Goal: Use online tool/utility

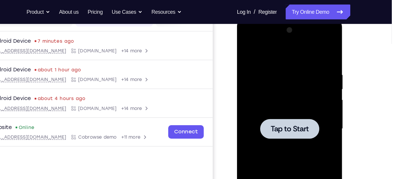
click at [258, 68] on div at bounding box center [278, 105] width 74 height 164
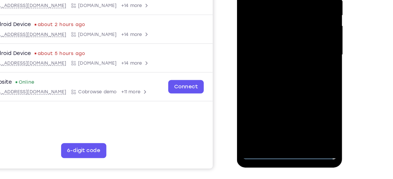
scroll to position [111, 0]
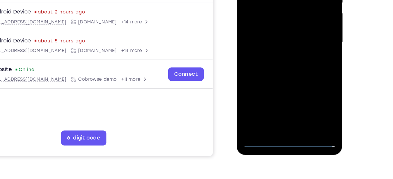
click at [277, 95] on div at bounding box center [278, 19] width 74 height 164
click at [305, 71] on div at bounding box center [278, 19] width 74 height 164
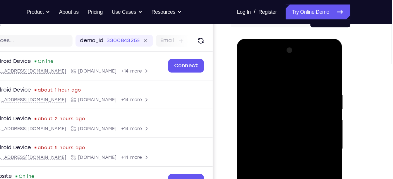
scroll to position [63, 0]
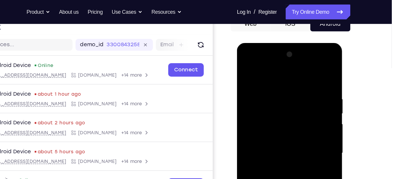
click at [273, 73] on div at bounding box center [278, 129] width 74 height 164
click at [269, 97] on div at bounding box center [278, 129] width 74 height 164
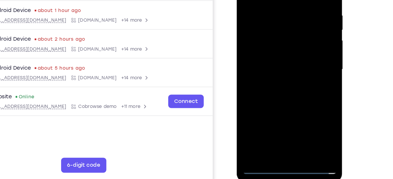
scroll to position [90, 0]
click at [276, 82] on div at bounding box center [278, 45] width 74 height 164
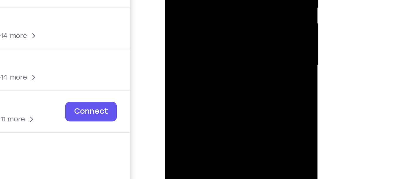
scroll to position [106, 0]
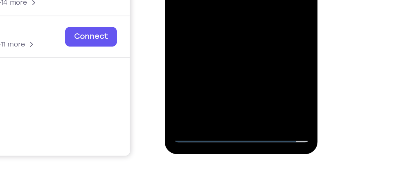
drag, startPoint x: 221, startPoint y: -43, endPoint x: 221, endPoint y: -67, distance: 24.3
drag, startPoint x: 213, startPoint y: -14, endPoint x: 216, endPoint y: -67, distance: 52.7
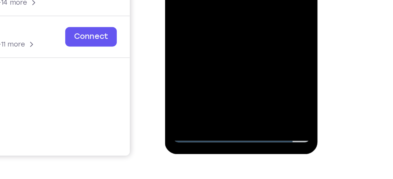
drag, startPoint x: 199, startPoint y: -19, endPoint x: 200, endPoint y: -59, distance: 40.4
drag, startPoint x: 225, startPoint y: -35, endPoint x: 222, endPoint y: -75, distance: 39.6
drag, startPoint x: 215, startPoint y: -25, endPoint x: 213, endPoint y: -67, distance: 42.7
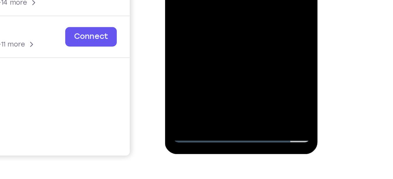
drag, startPoint x: 211, startPoint y: -43, endPoint x: 207, endPoint y: -95, distance: 51.9
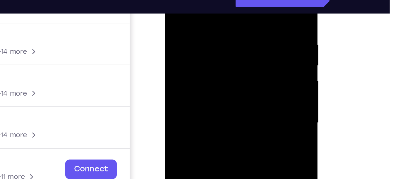
click at [230, 0] on div at bounding box center [206, 50] width 74 height 164
click at [191, 22] on div at bounding box center [206, 50] width 74 height 164
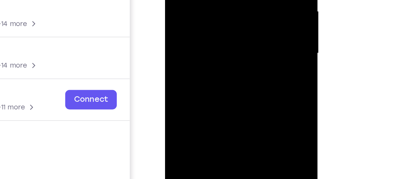
drag, startPoint x: 199, startPoint y: 34, endPoint x: 204, endPoint y: -15, distance: 49.9
drag, startPoint x: 207, startPoint y: 16, endPoint x: 203, endPoint y: -26, distance: 42.0
drag, startPoint x: 210, startPoint y: 30, endPoint x: 210, endPoint y: 4, distance: 25.4
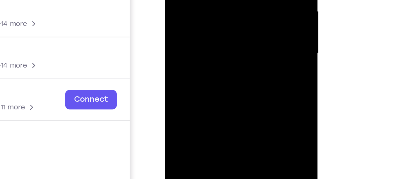
drag, startPoint x: 207, startPoint y: 36, endPoint x: 209, endPoint y: -25, distance: 61.1
drag, startPoint x: 217, startPoint y: 5, endPoint x: 215, endPoint y: -46, distance: 50.6
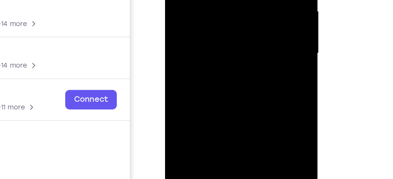
drag, startPoint x: 214, startPoint y: 4, endPoint x: 212, endPoint y: -42, distance: 46.8
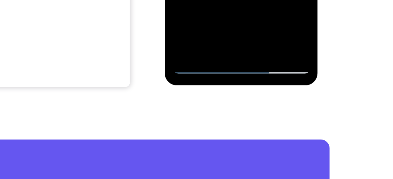
scroll to position [142, 0]
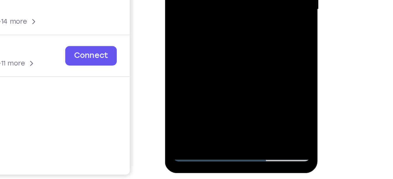
drag, startPoint x: 208, startPoint y: -41, endPoint x: 207, endPoint y: -24, distance: 17.3
drag, startPoint x: 207, startPoint y: -24, endPoint x: 200, endPoint y: -65, distance: 41.2
drag, startPoint x: 199, startPoint y: -11, endPoint x: 196, endPoint y: -40, distance: 29.4
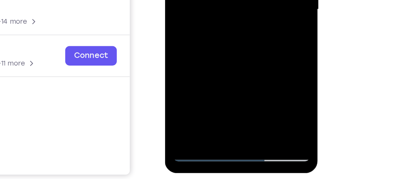
drag, startPoint x: 216, startPoint y: -13, endPoint x: 212, endPoint y: -61, distance: 48.1
drag, startPoint x: 212, startPoint y: -26, endPoint x: 211, endPoint y: -57, distance: 30.4
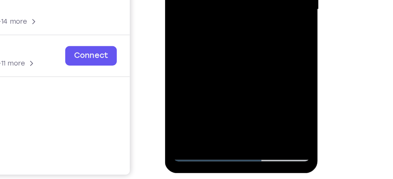
drag, startPoint x: 213, startPoint y: -6, endPoint x: 212, endPoint y: -40, distance: 34.2
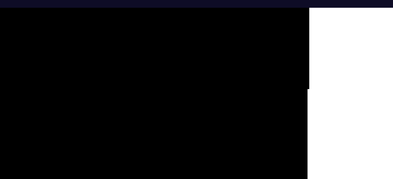
drag, startPoint x: 61, startPoint y: -155, endPoint x: 56, endPoint y: -153, distance: 4.8
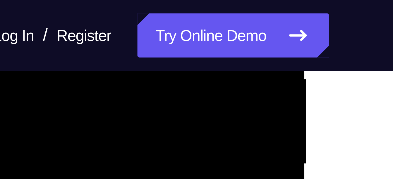
scroll to position [139, 0]
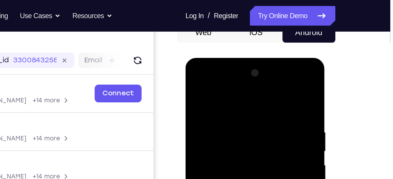
click at [218, 84] on div at bounding box center [227, 144] width 74 height 164
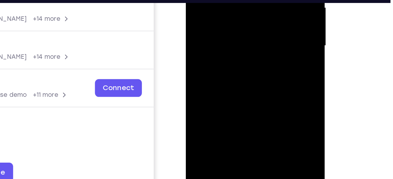
drag, startPoint x: 244, startPoint y: -51, endPoint x: 238, endPoint y: 9, distance: 60.3
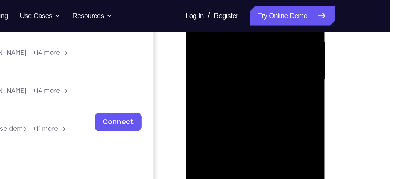
click at [227, 18] on div at bounding box center [227, 21] width 74 height 164
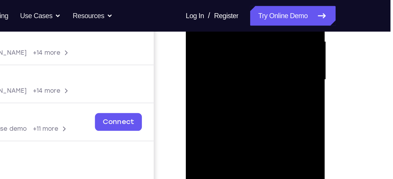
click at [218, 36] on div at bounding box center [227, 21] width 74 height 164
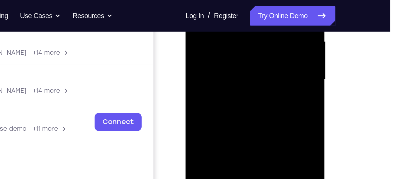
click at [218, 36] on div at bounding box center [227, 21] width 74 height 164
click at [235, 20] on div at bounding box center [227, 21] width 74 height 164
click at [237, 36] on div at bounding box center [227, 21] width 74 height 164
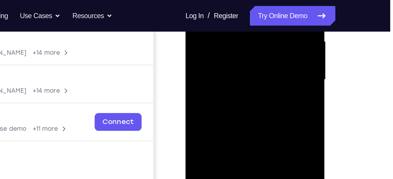
click at [237, 36] on div at bounding box center [227, 21] width 74 height 164
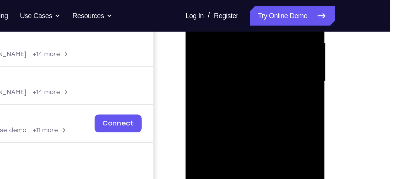
scroll to position [135, 0]
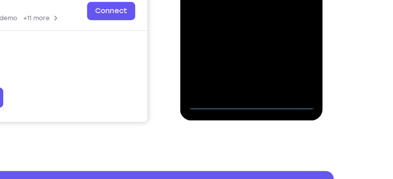
scroll to position [126, 0]
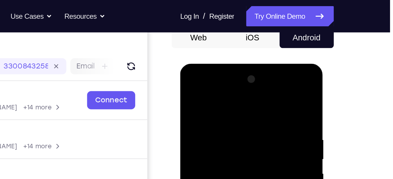
scroll to position [54, 0]
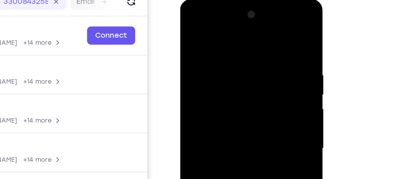
click at [213, 28] on div at bounding box center [221, 86] width 74 height 164
click at [198, 70] on div at bounding box center [221, 86] width 74 height 164
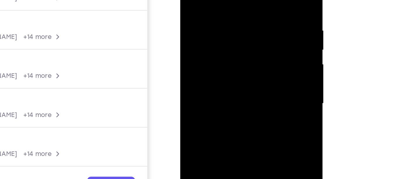
click at [206, 42] on div at bounding box center [221, 41] width 74 height 164
click at [202, 35] on div at bounding box center [221, 41] width 74 height 164
click at [219, 48] on div at bounding box center [221, 41] width 74 height 164
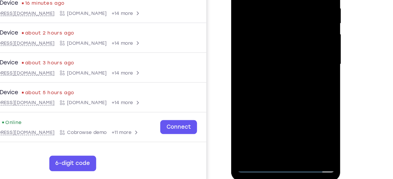
scroll to position [91, 0]
click at [275, 106] on div at bounding box center [273, 37] width 74 height 164
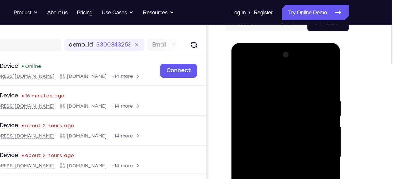
scroll to position [64, 0]
click at [269, 61] on div at bounding box center [273, 130] width 74 height 164
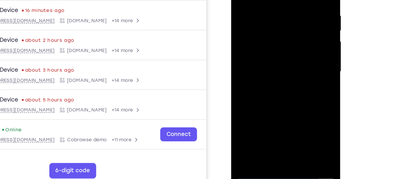
scroll to position [86, 0]
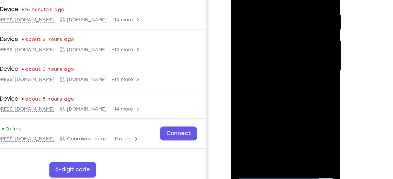
click at [266, 55] on div at bounding box center [273, 43] width 74 height 164
click at [264, 39] on div at bounding box center [273, 43] width 74 height 164
click at [265, 51] on div at bounding box center [273, 43] width 74 height 164
click at [263, 38] on div at bounding box center [273, 43] width 74 height 164
click at [277, 24] on div at bounding box center [273, 43] width 74 height 164
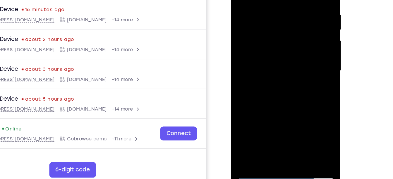
scroll to position [86, 0]
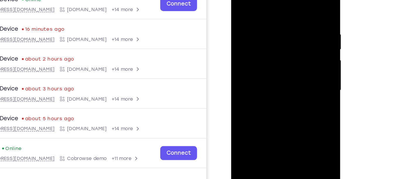
click at [256, 29] on div at bounding box center [273, 63] width 74 height 164
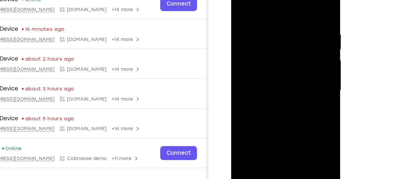
click at [256, 29] on div at bounding box center [273, 63] width 74 height 164
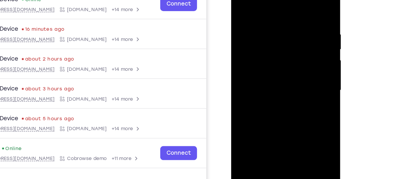
click at [256, 29] on div at bounding box center [273, 63] width 74 height 164
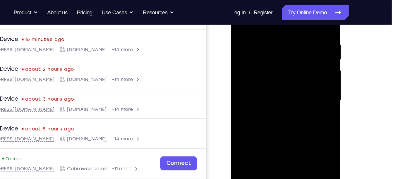
scroll to position [107, 0]
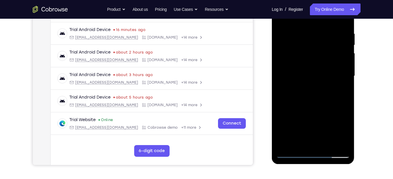
click at [294, 47] on div at bounding box center [313, 76] width 74 height 164
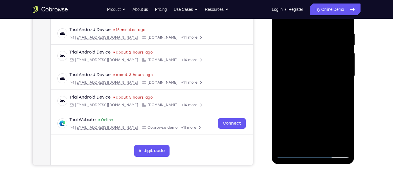
click at [294, 47] on div at bounding box center [313, 76] width 74 height 164
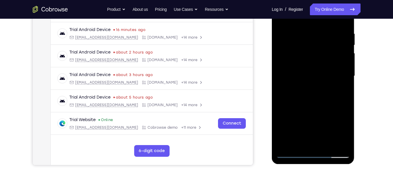
click at [294, 47] on div at bounding box center [313, 76] width 74 height 164
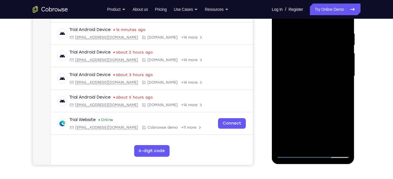
click at [294, 47] on div at bounding box center [313, 76] width 74 height 164
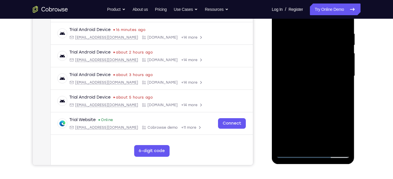
click at [294, 47] on div at bounding box center [313, 76] width 74 height 164
click at [287, 47] on div at bounding box center [313, 76] width 74 height 164
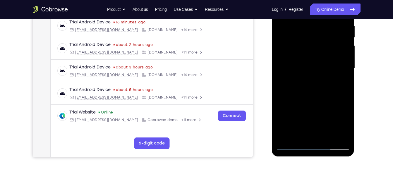
scroll to position [115, 0]
